Goal: Find specific page/section: Find specific page/section

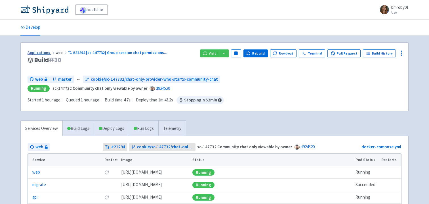
click at [41, 52] on link "Applications" at bounding box center [42, 52] width 28 height 5
